Goal: Task Accomplishment & Management: Complete application form

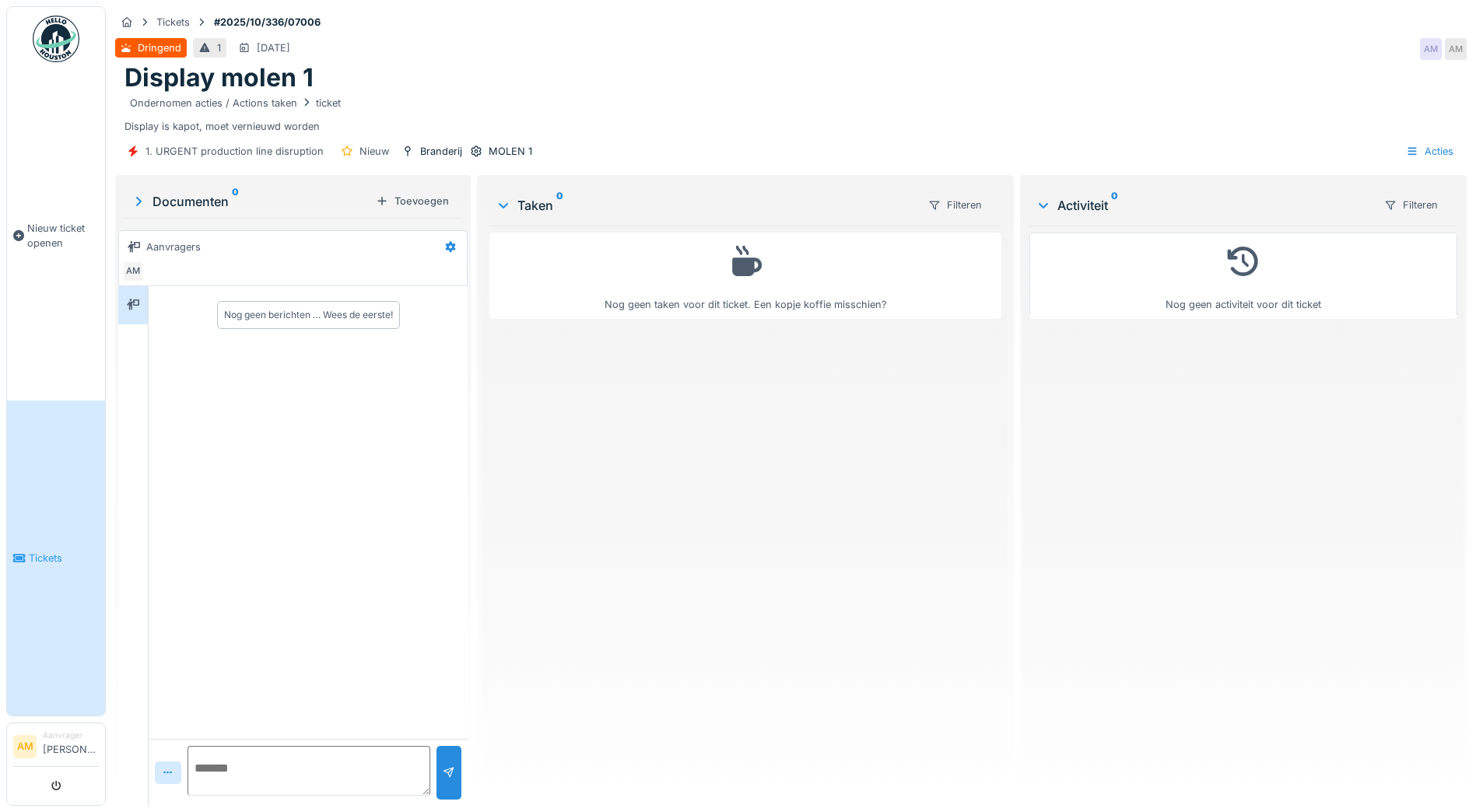
click at [29, 564] on link "Tickets" at bounding box center [56, 558] width 98 height 315
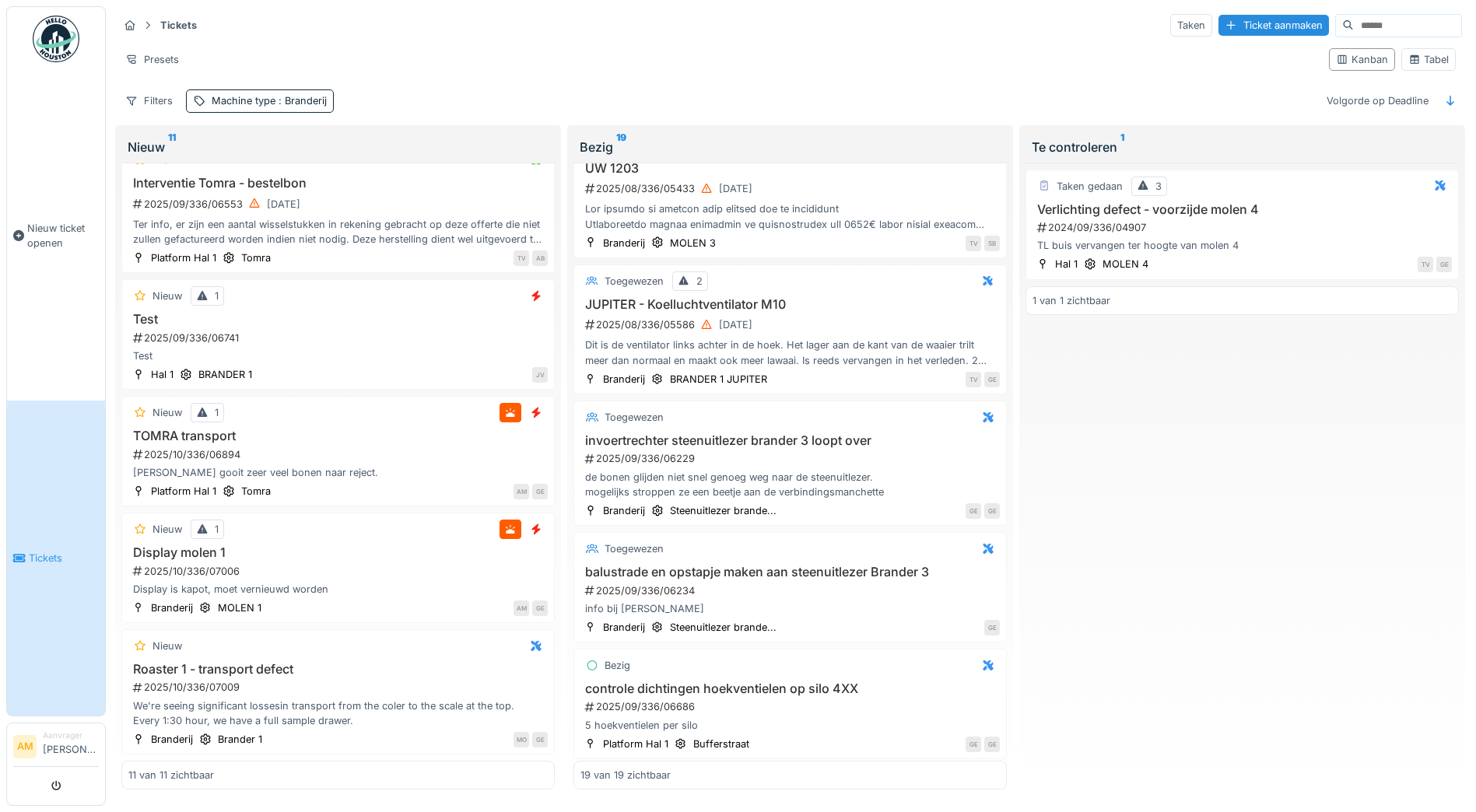
scroll to position [1847, 0]
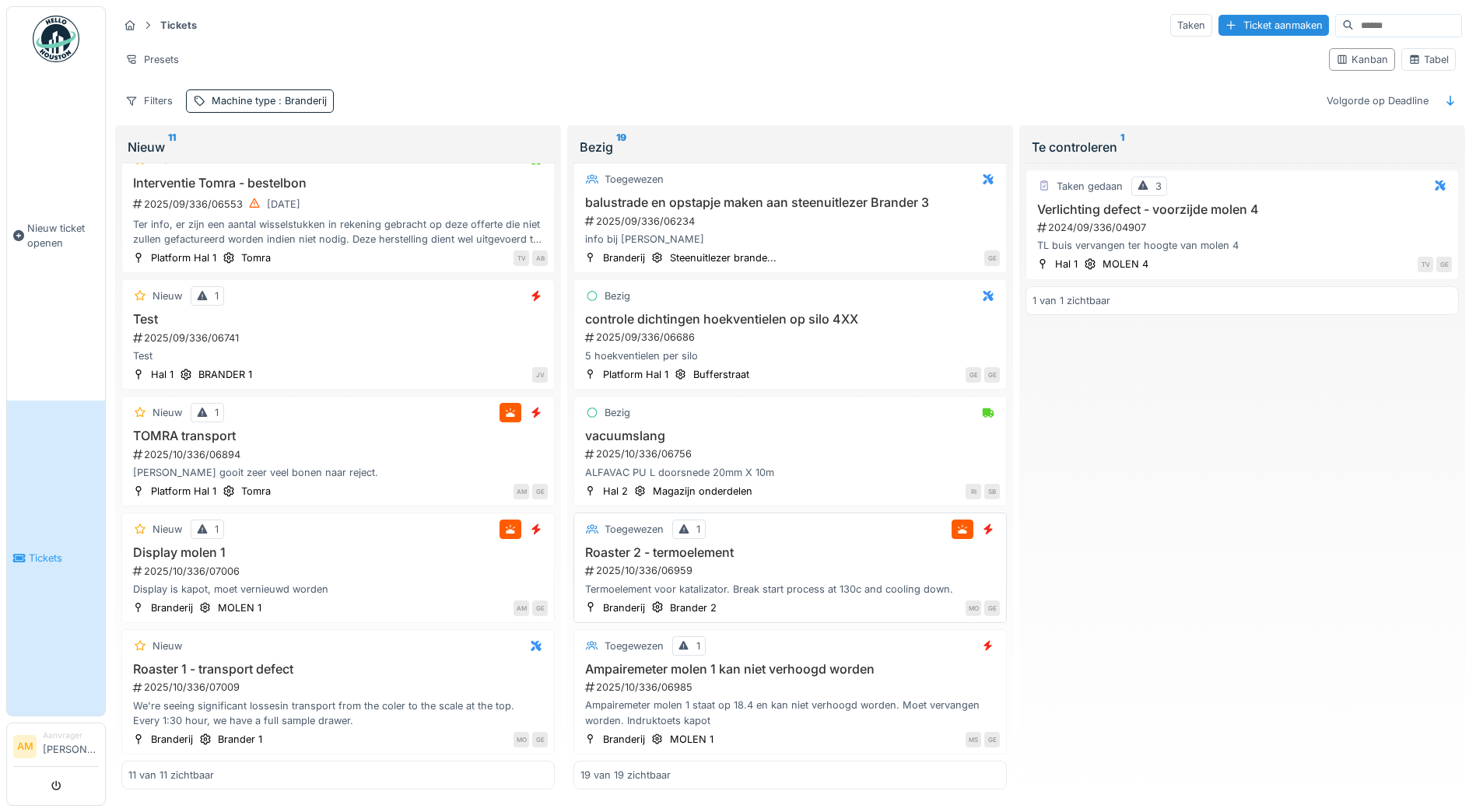
click at [705, 583] on div "Termoelement voor katalizator. Break start process at 130c and cooling down." at bounding box center [790, 590] width 419 height 15
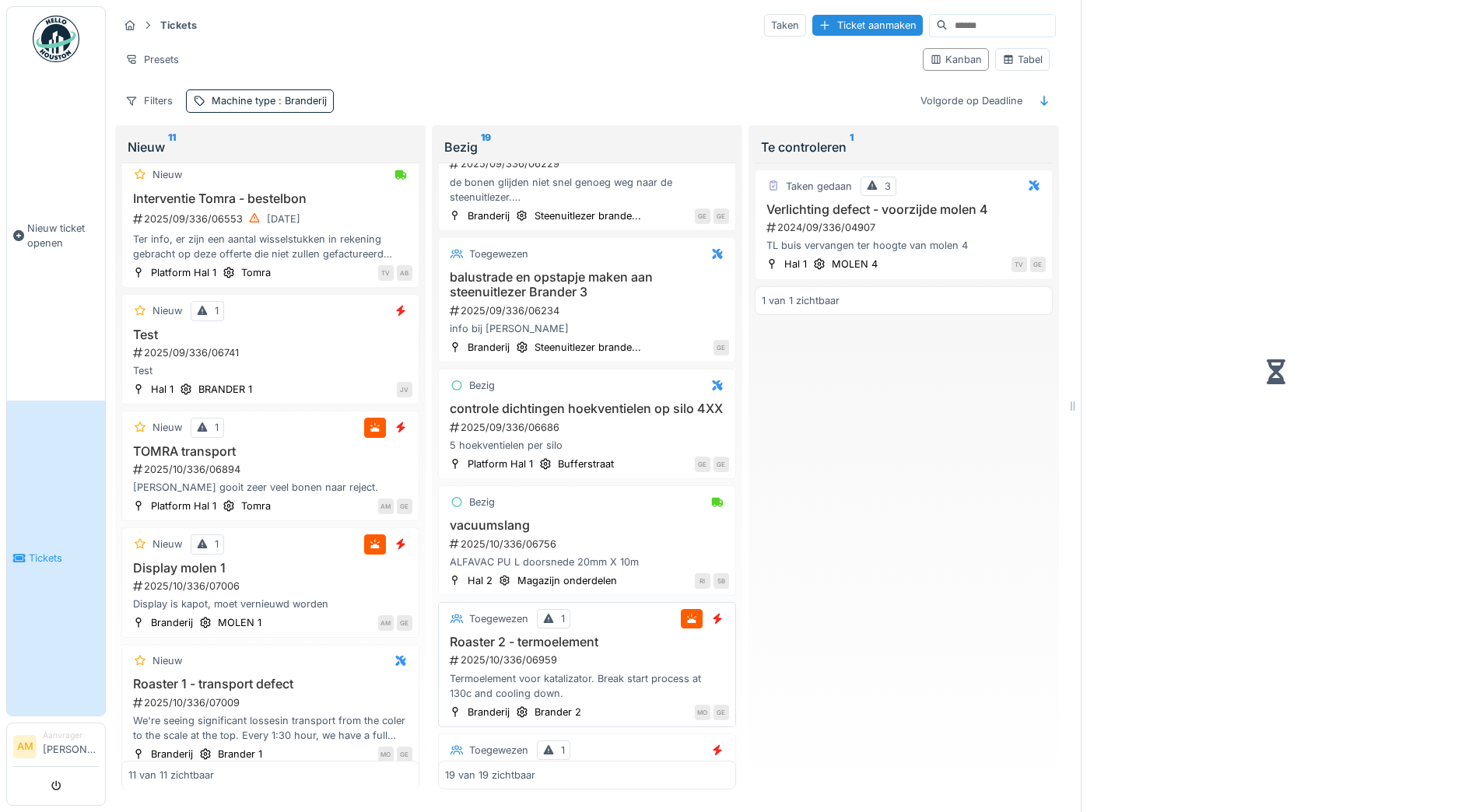
scroll to position [1922, 0]
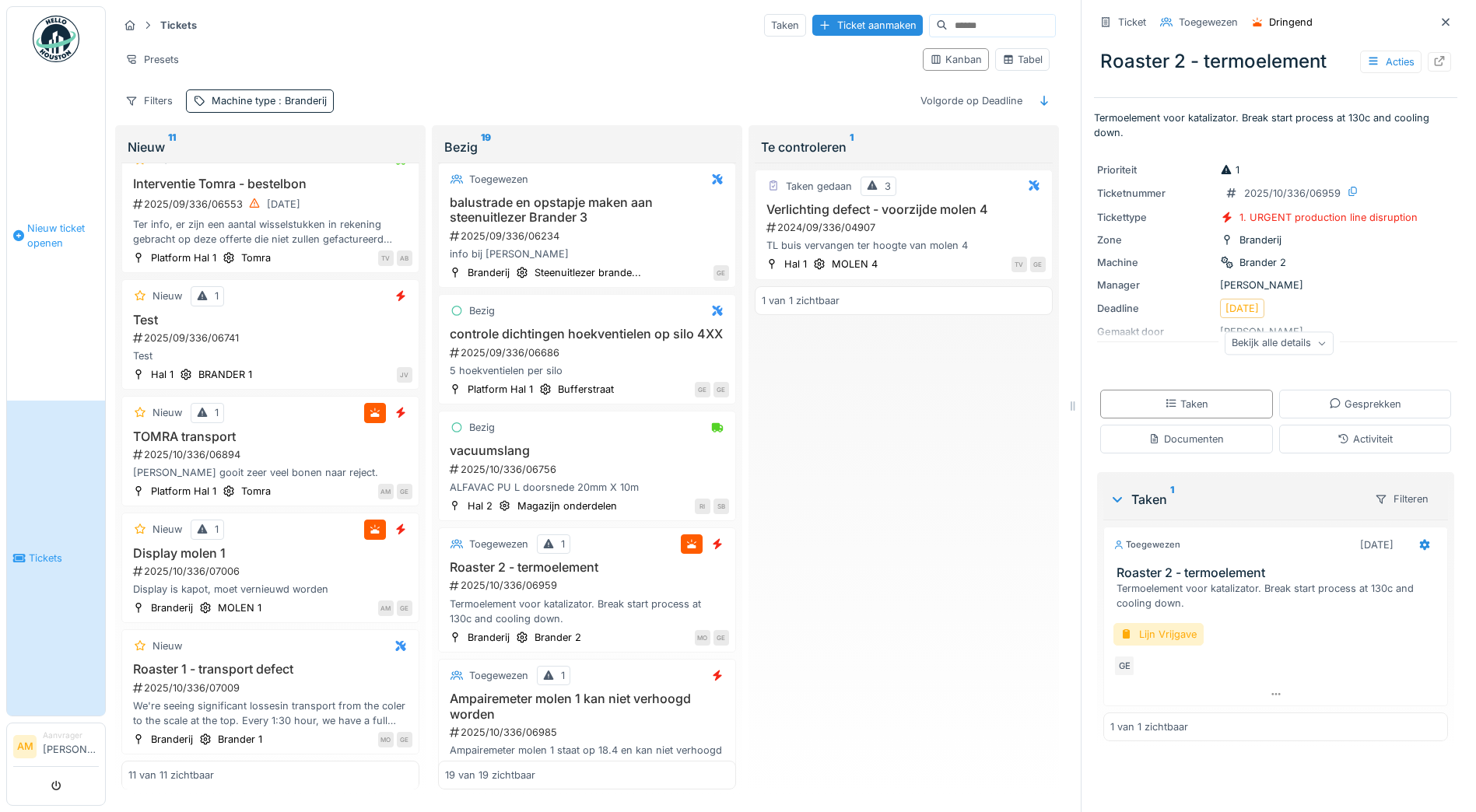
click at [67, 233] on span "Nieuw ticket openen" at bounding box center [63, 235] width 72 height 29
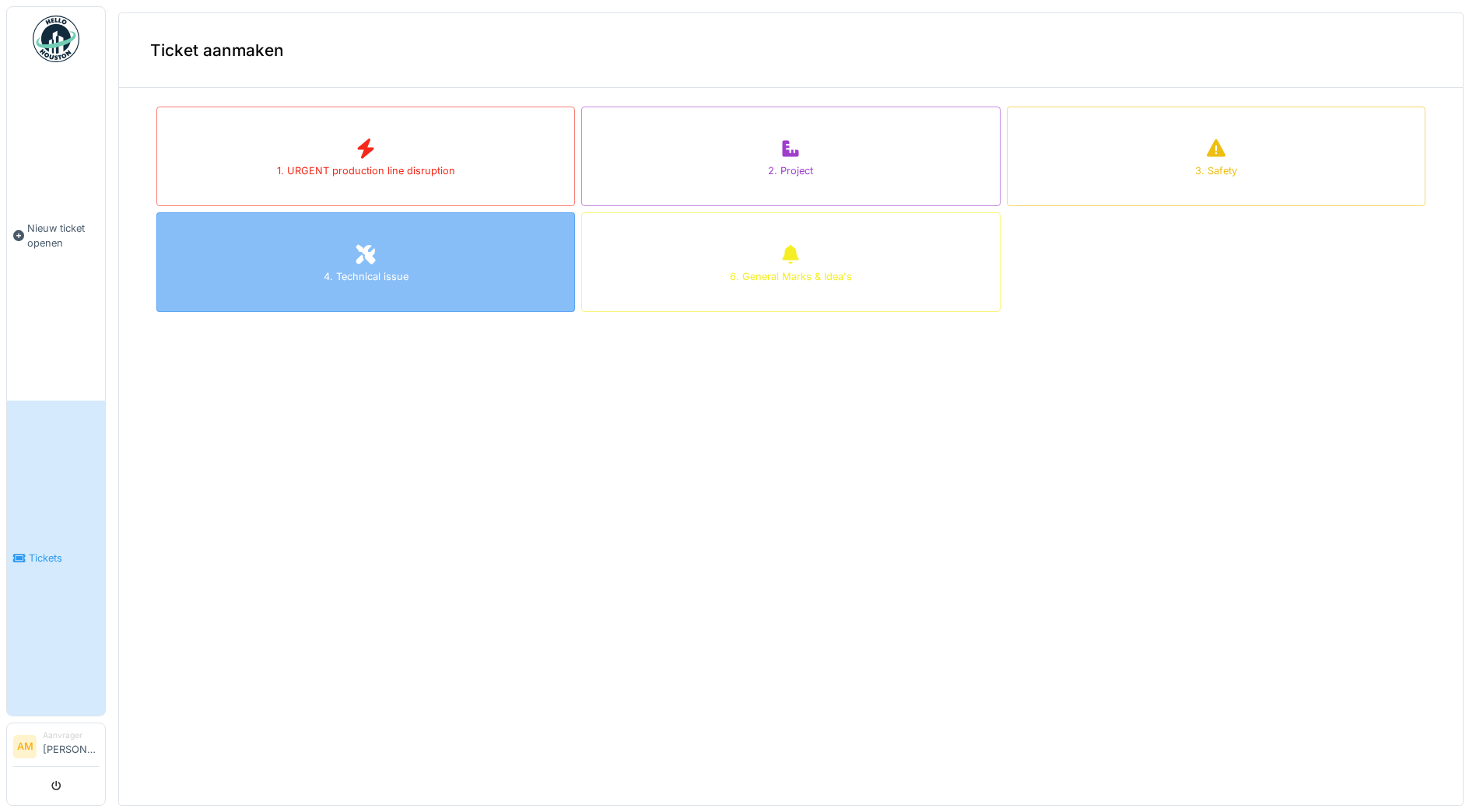
click at [373, 253] on div "4. Technical issue" at bounding box center [366, 262] width 419 height 100
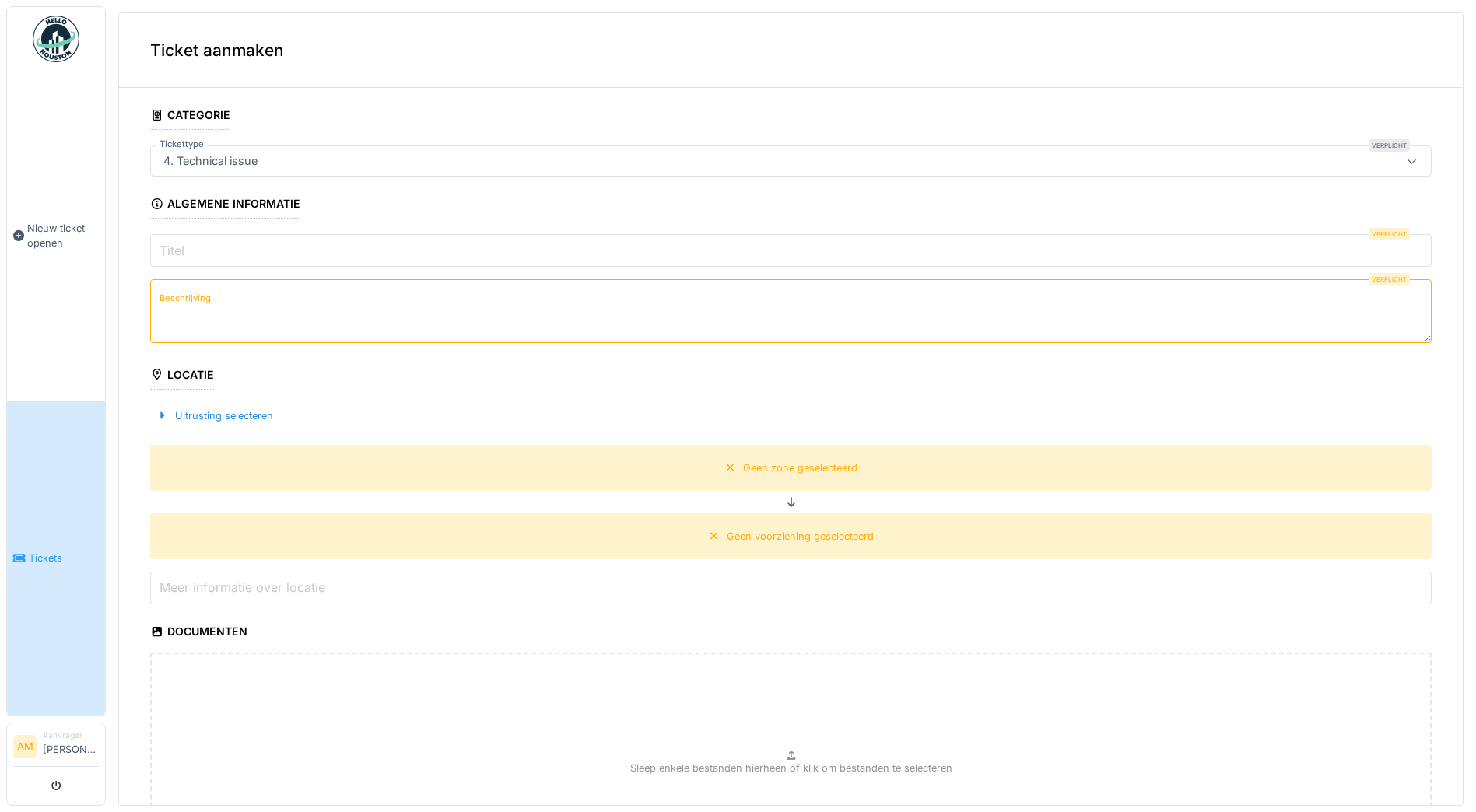
click at [210, 254] on input "Titel" at bounding box center [790, 250] width 1281 height 32
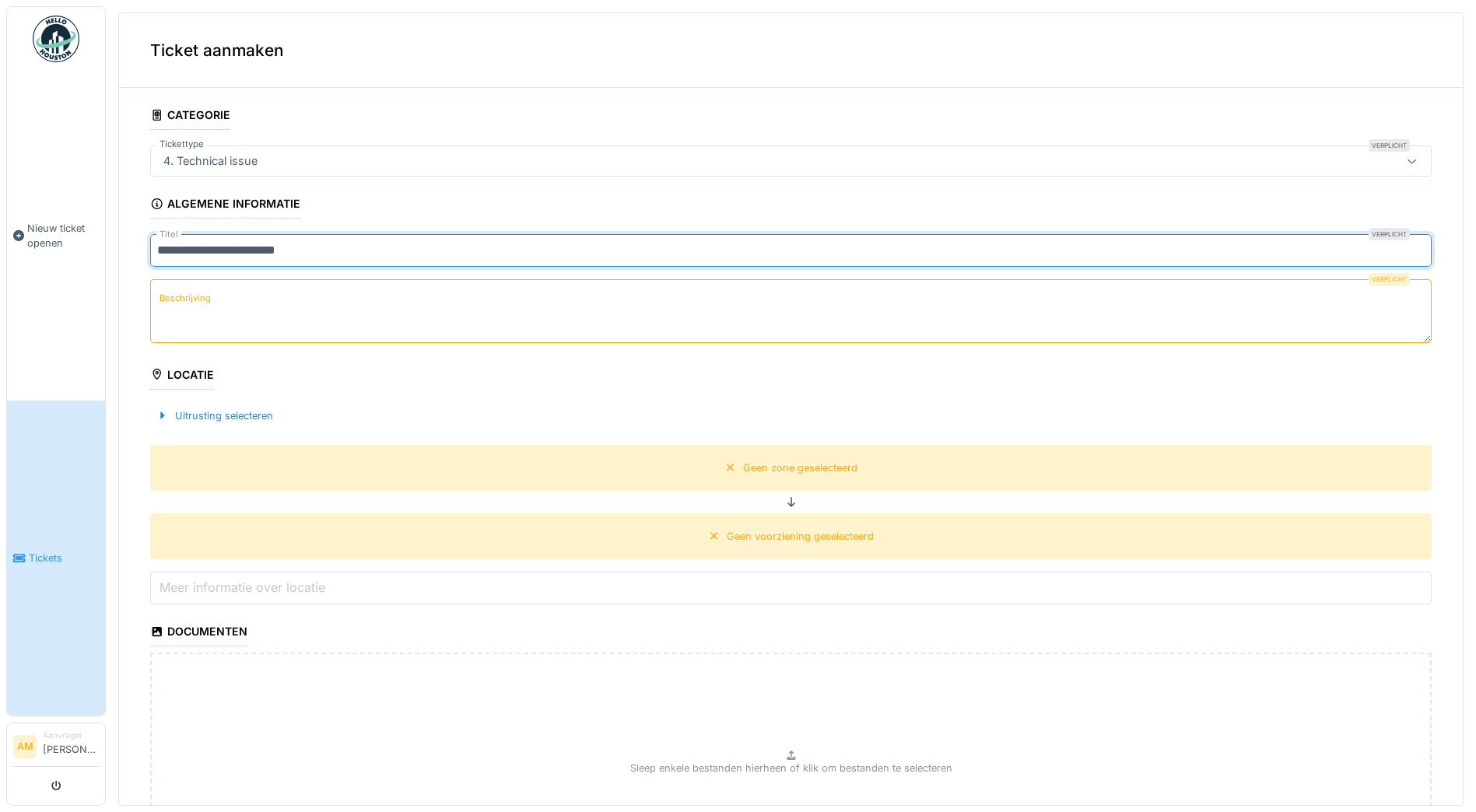
type input "**********"
click at [195, 311] on textarea "Beschrijving" at bounding box center [790, 311] width 1281 height 64
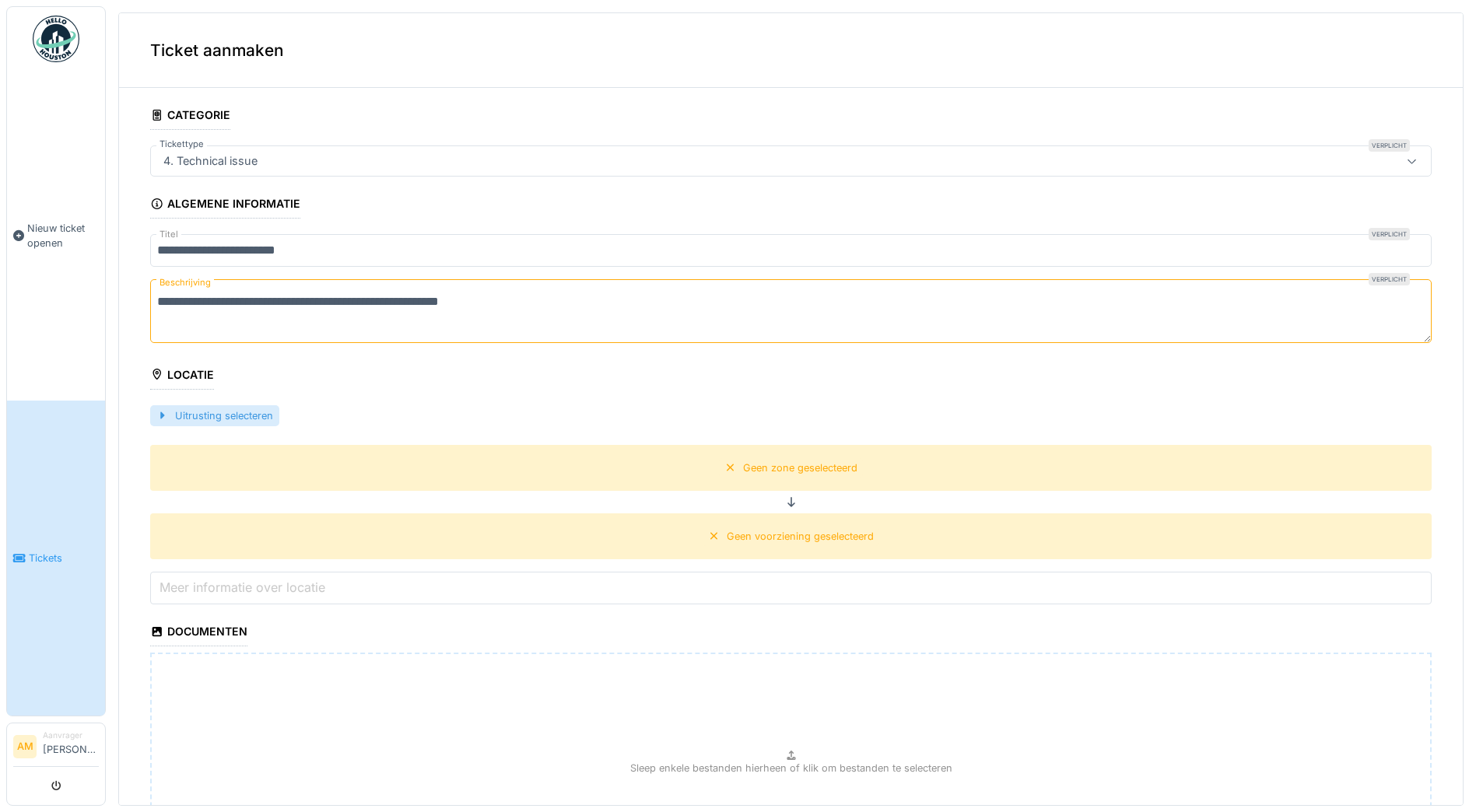
type textarea "**********"
click at [191, 415] on div "Uitrusting selecteren" at bounding box center [214, 416] width 129 height 21
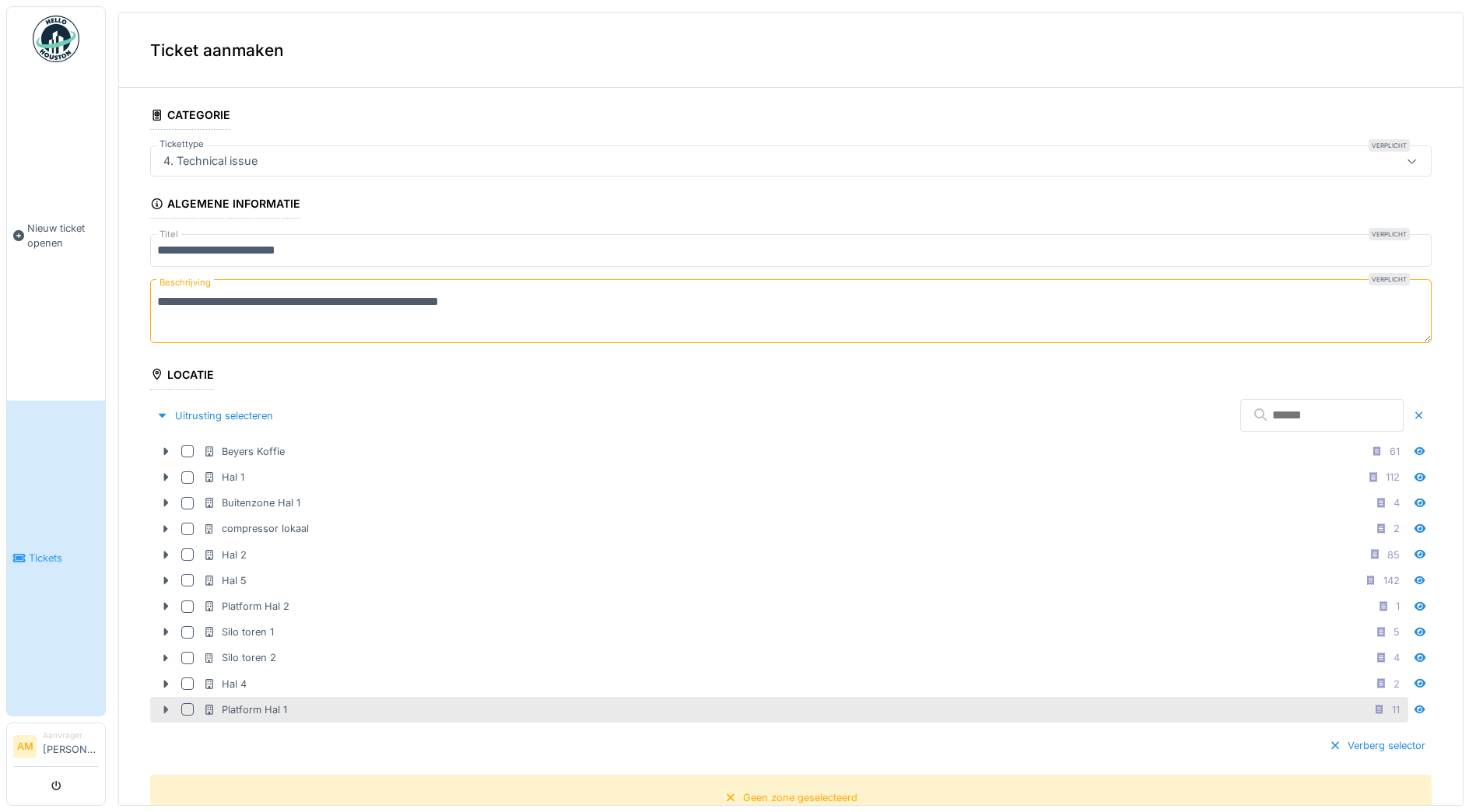
click at [166, 712] on icon at bounding box center [167, 710] width 5 height 7
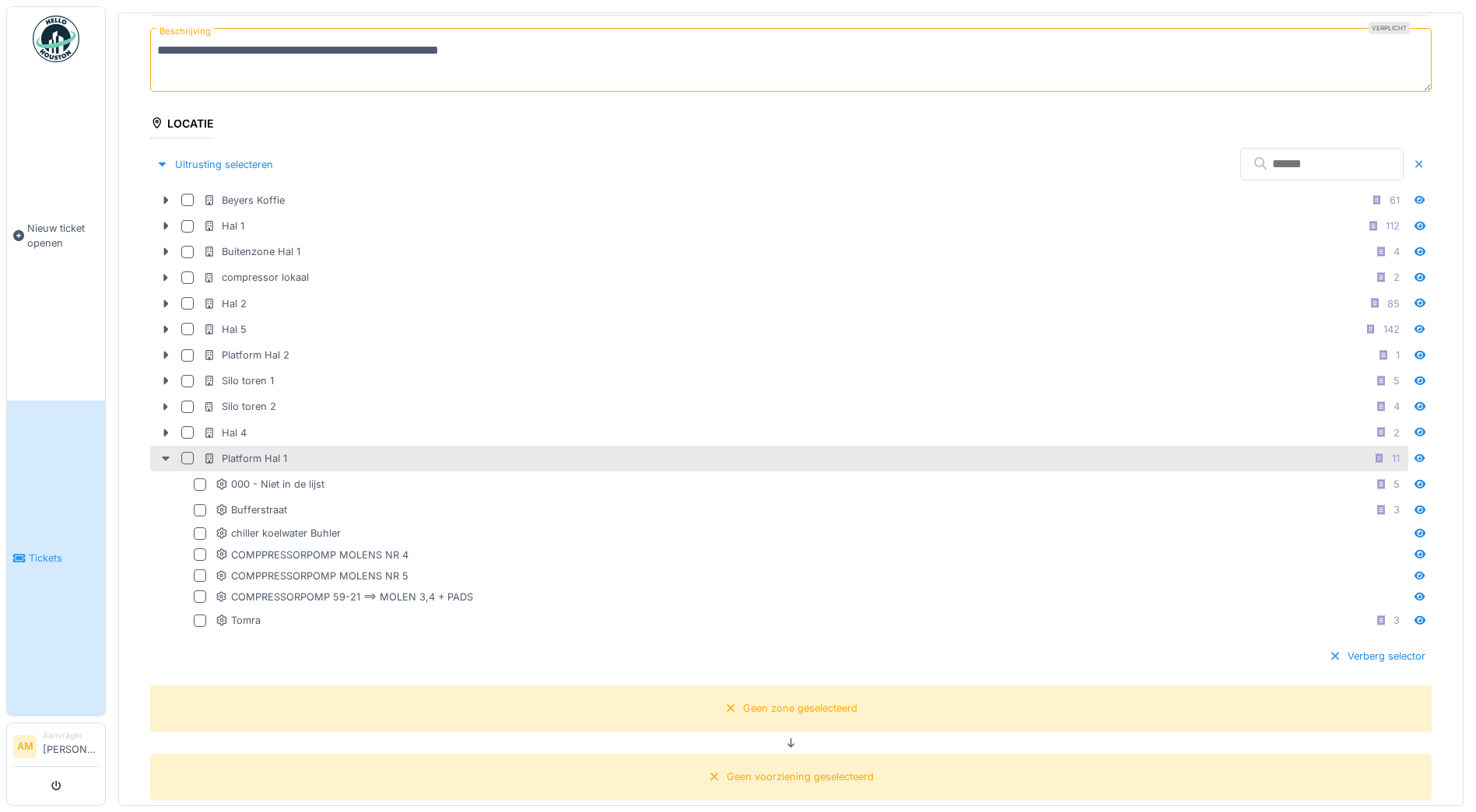
scroll to position [389, 0]
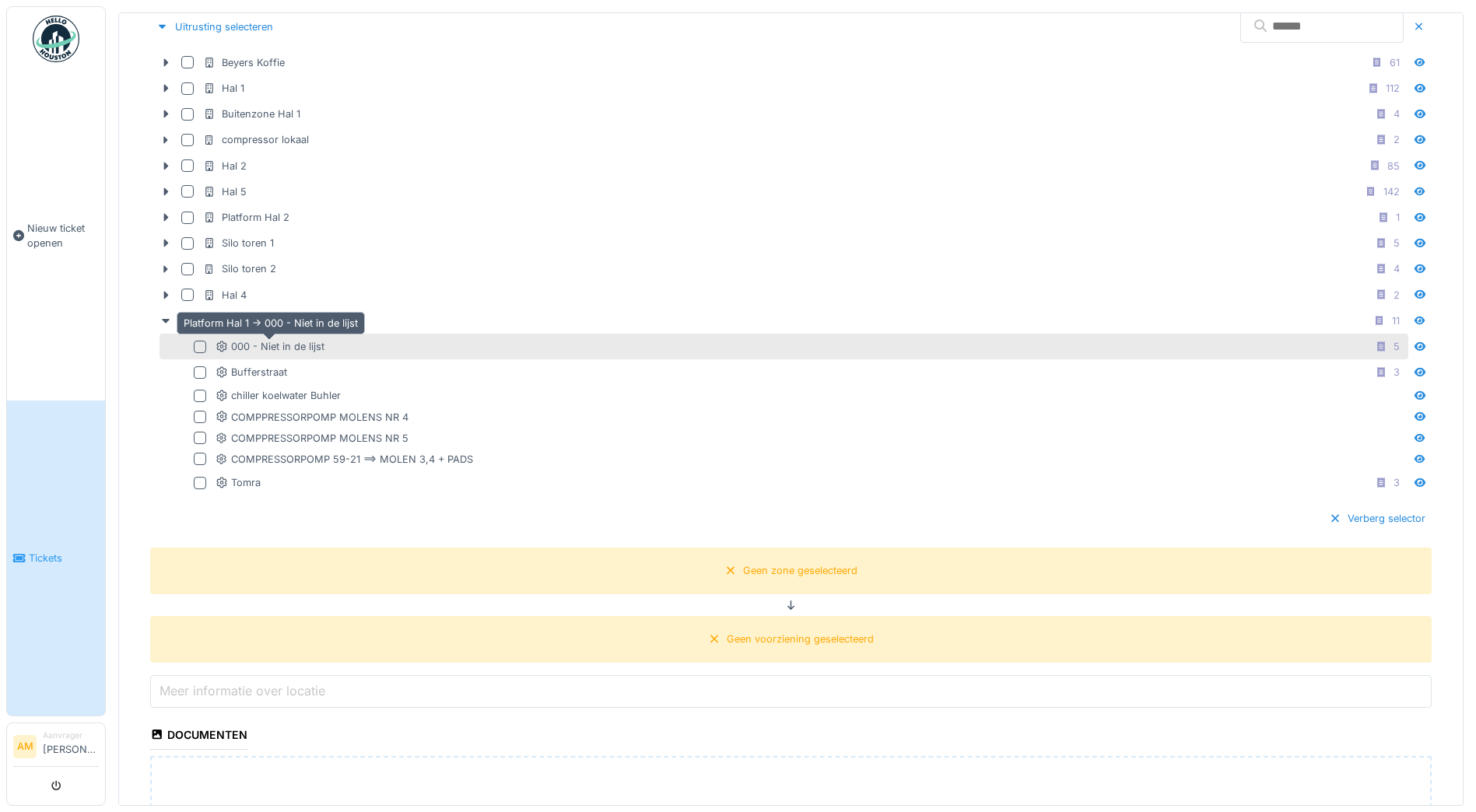
click at [257, 348] on div "000 - Niet in de lijst" at bounding box center [270, 346] width 109 height 15
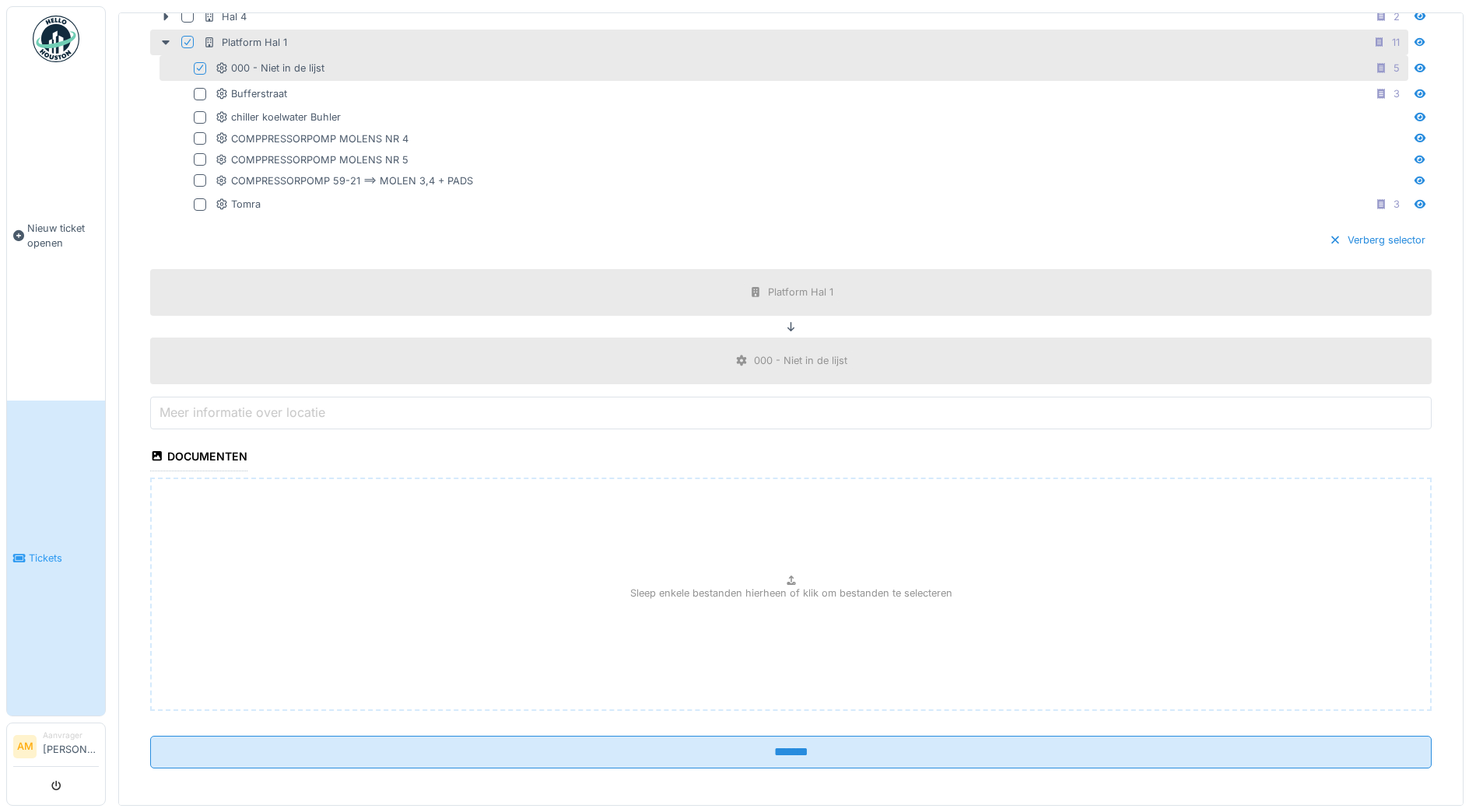
scroll to position [675, 0]
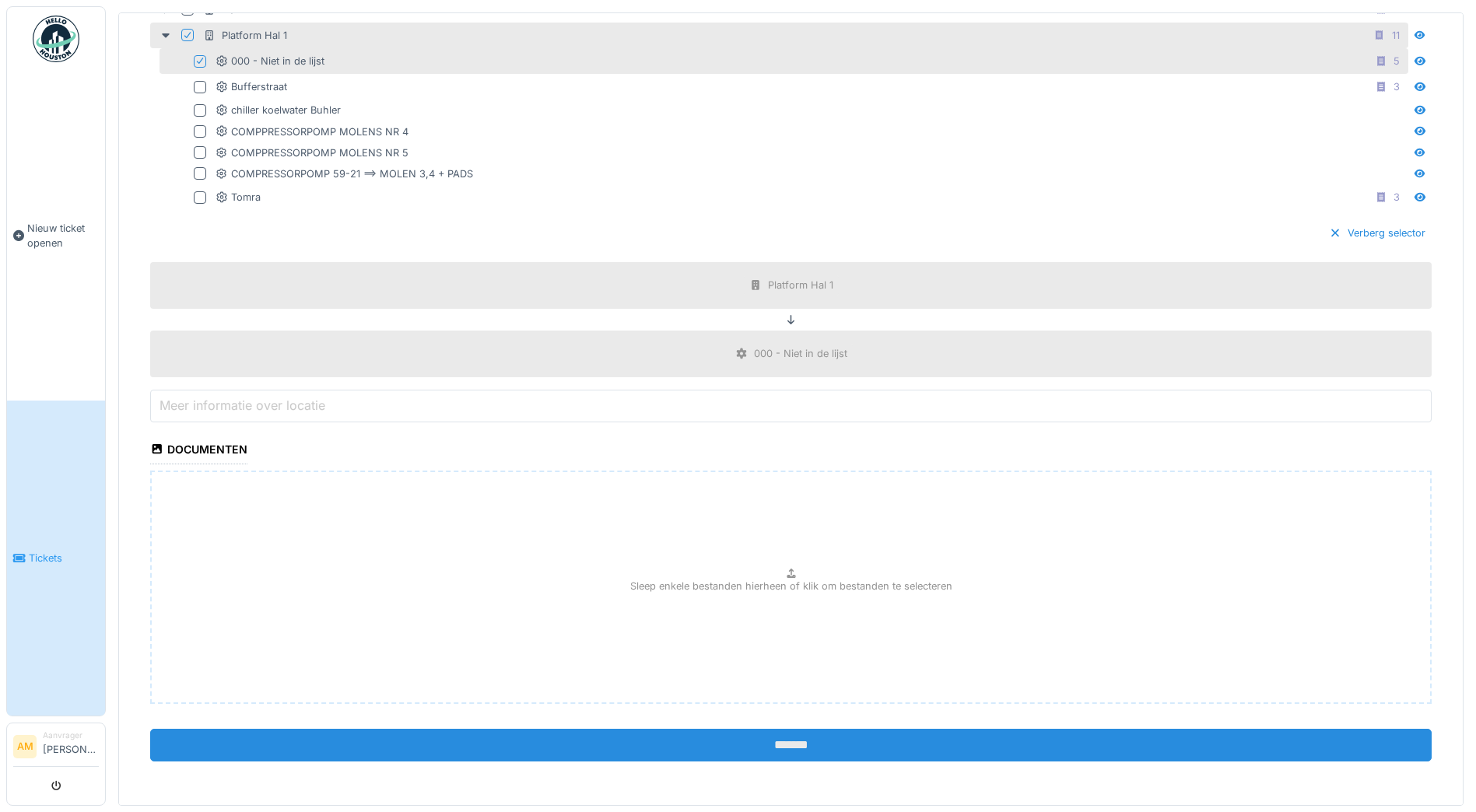
click at [795, 749] on input "*******" at bounding box center [790, 745] width 1281 height 32
